Goal: Find contact information: Find contact information

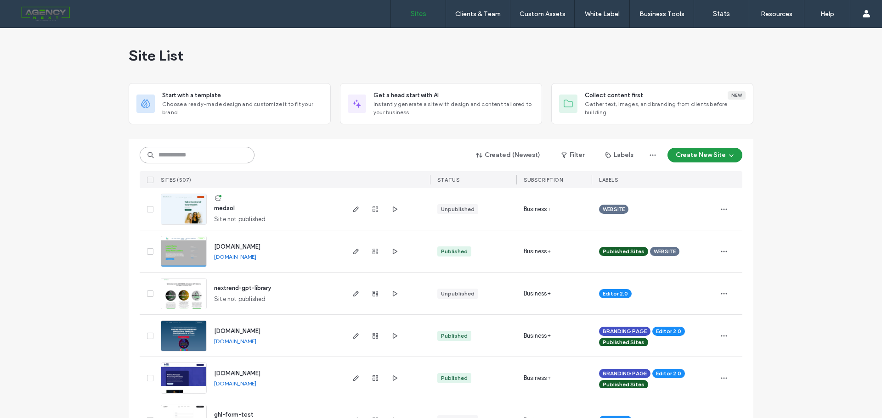
click at [219, 154] on input at bounding box center [197, 155] width 115 height 17
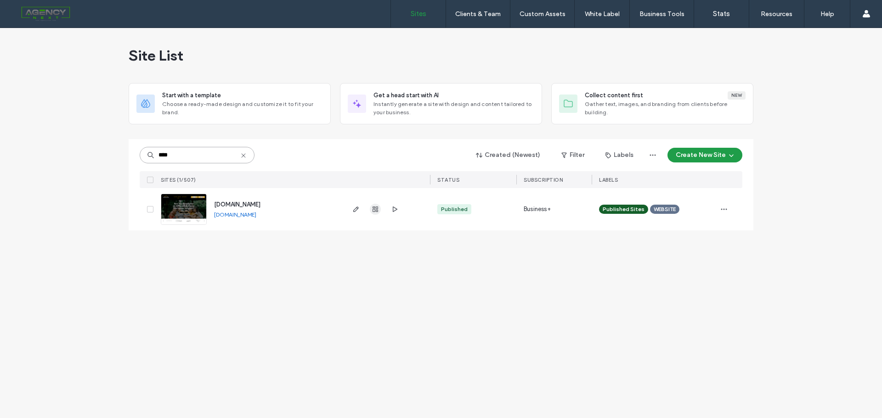
type input "****"
click at [373, 211] on icon "button" at bounding box center [375, 209] width 7 height 7
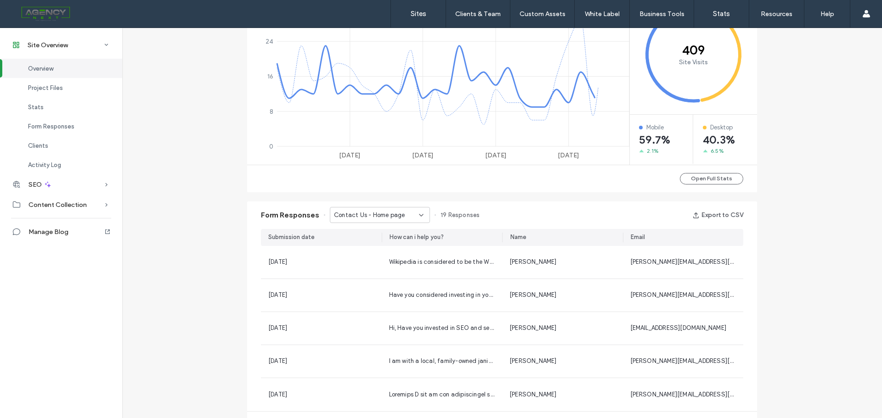
scroll to position [461, 0]
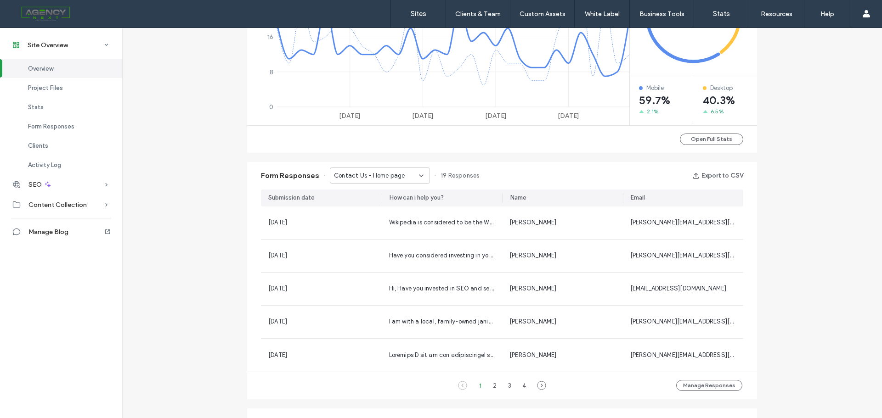
click at [376, 173] on span "Contact Us - Home page" at bounding box center [369, 175] width 71 height 9
click at [386, 207] on span "Contact Us - First Time Homebuyers page" at bounding box center [373, 207] width 88 height 9
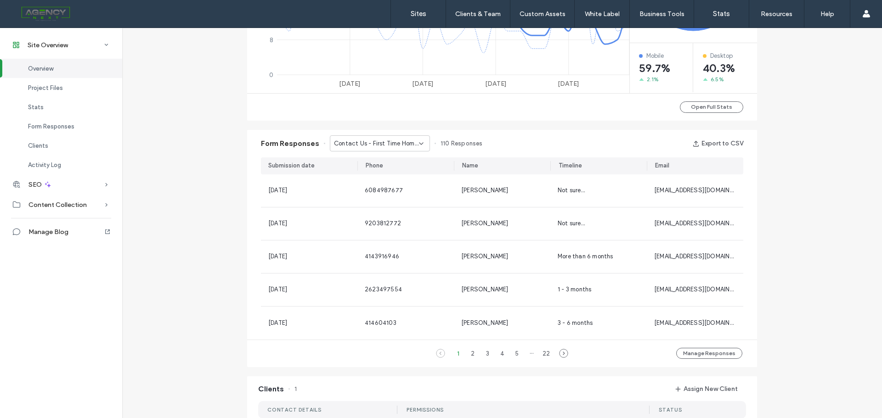
scroll to position [507, 0]
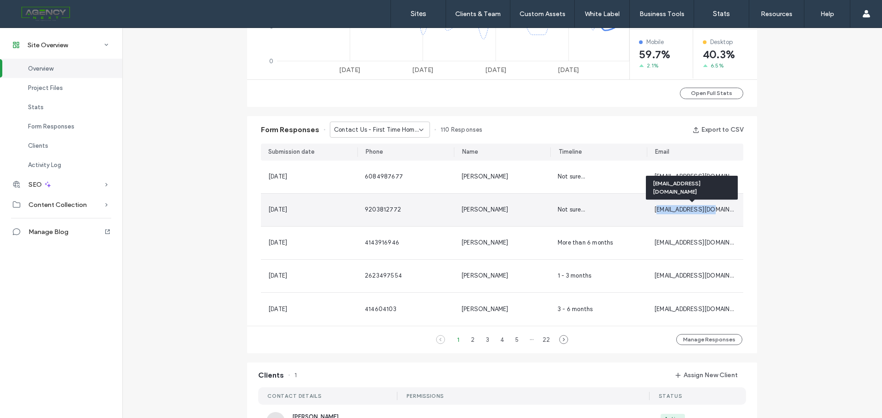
drag, startPoint x: 707, startPoint y: 210, endPoint x: 654, endPoint y: 212, distance: 53.3
click at [654, 212] on span "[EMAIL_ADDRESS][DOMAIN_NAME]" at bounding box center [702, 209] width 96 height 7
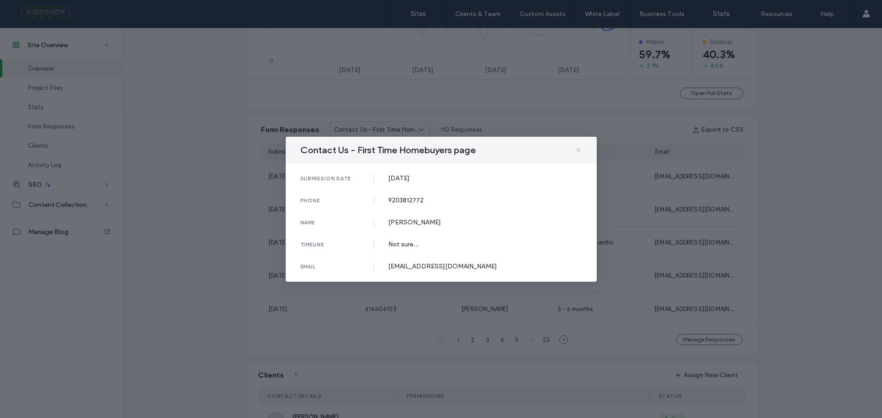
click at [579, 149] on icon at bounding box center [578, 150] width 7 height 7
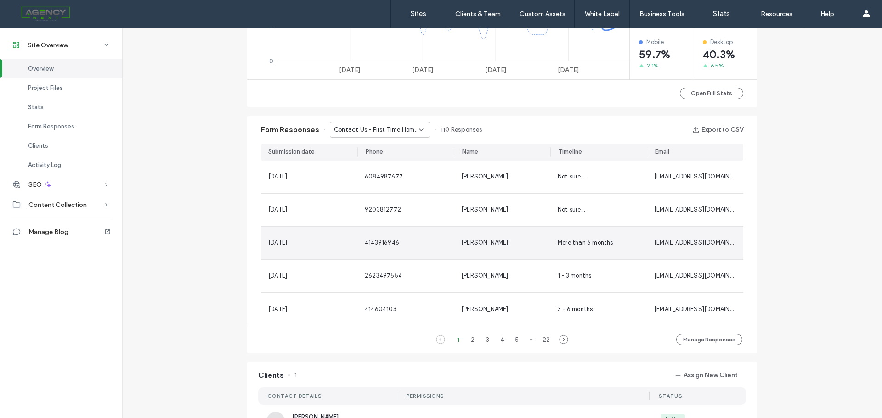
click at [699, 243] on span "[EMAIL_ADDRESS][DOMAIN_NAME]" at bounding box center [702, 242] width 96 height 7
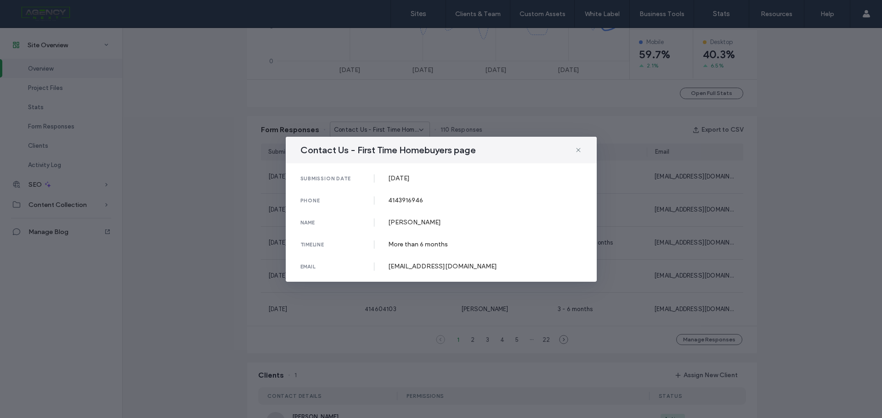
click at [426, 265] on div "[EMAIL_ADDRESS][DOMAIN_NAME]" at bounding box center [485, 267] width 194 height 8
copy div "[EMAIL_ADDRESS][DOMAIN_NAME]"
click at [390, 222] on div "[PERSON_NAME]" at bounding box center [485, 223] width 194 height 8
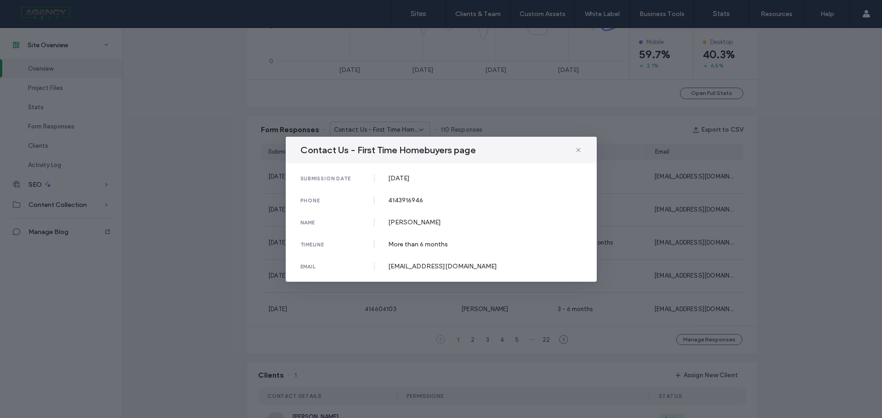
drag, startPoint x: 390, startPoint y: 222, endPoint x: 418, endPoint y: 223, distance: 28.0
click at [418, 223] on div "[PERSON_NAME]" at bounding box center [485, 223] width 194 height 8
copy div "[PERSON_NAME]"
click at [581, 148] on div "Contact Us - First Time Homebuyers page" at bounding box center [441, 150] width 311 height 27
click at [579, 149] on use at bounding box center [578, 150] width 4 height 4
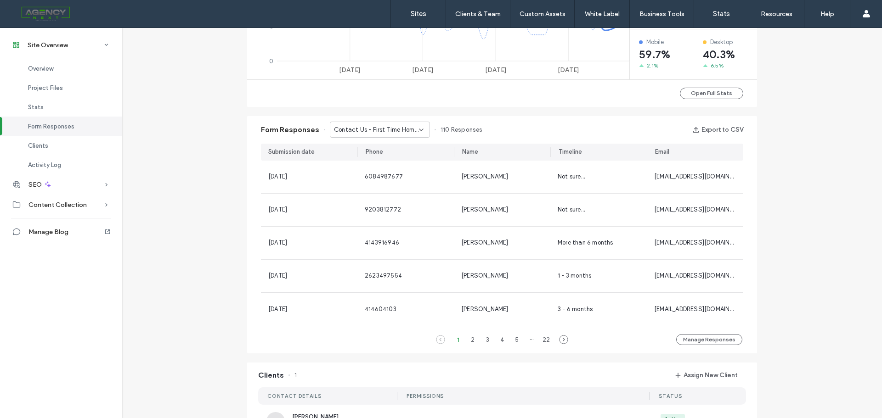
scroll to position [829, 0]
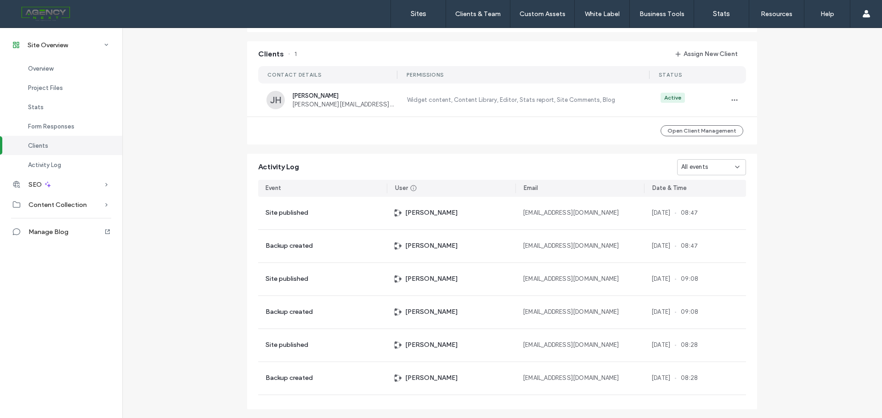
scroll to position [849, 0]
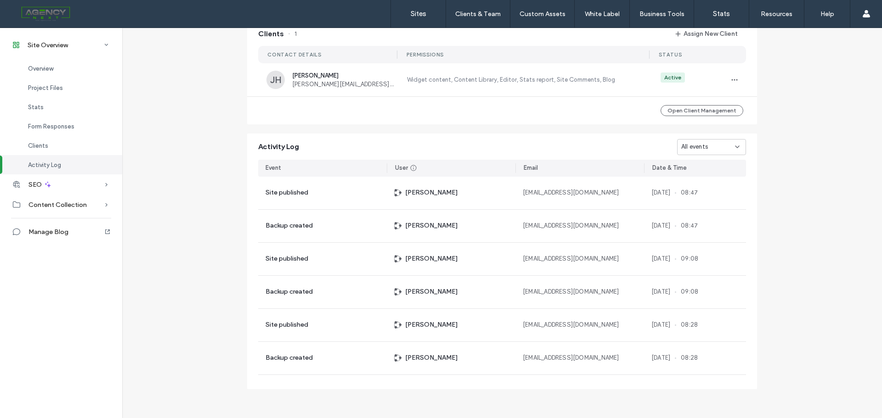
scroll to position [573, 0]
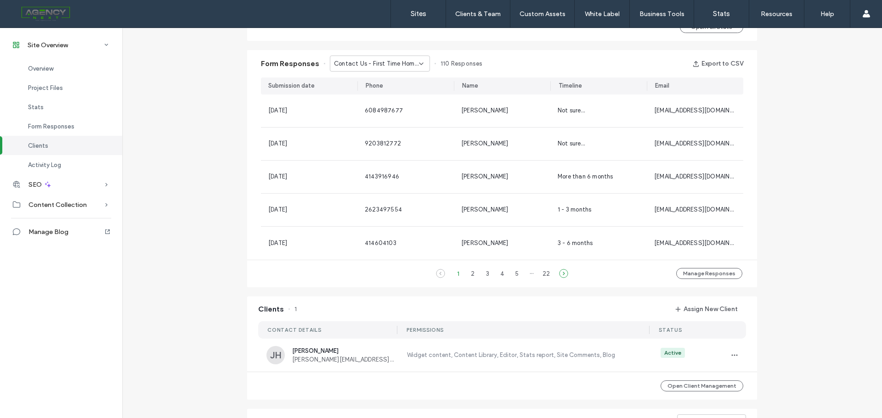
click at [559, 275] on icon at bounding box center [563, 273] width 9 height 9
click at [561, 275] on icon at bounding box center [563, 273] width 9 height 9
click at [561, 273] on icon at bounding box center [563, 273] width 9 height 9
